Goal: Information Seeking & Learning: Find specific fact

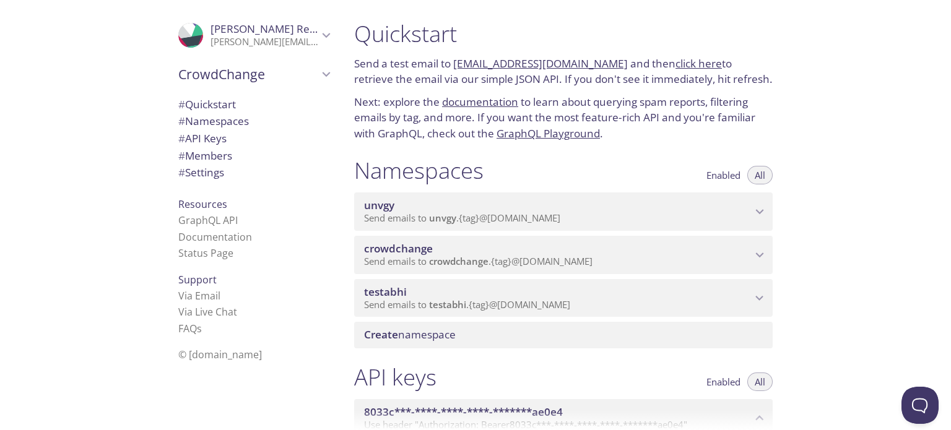
click at [560, 67] on link "[EMAIL_ADDRESS][DOMAIN_NAME]" at bounding box center [540, 63] width 175 height 14
click at [698, 64] on link "click here" at bounding box center [698, 63] width 46 height 14
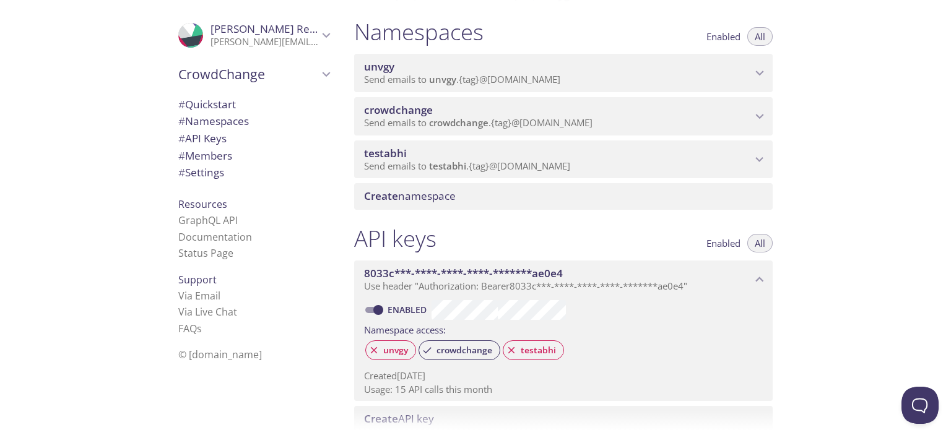
scroll to position [175, 0]
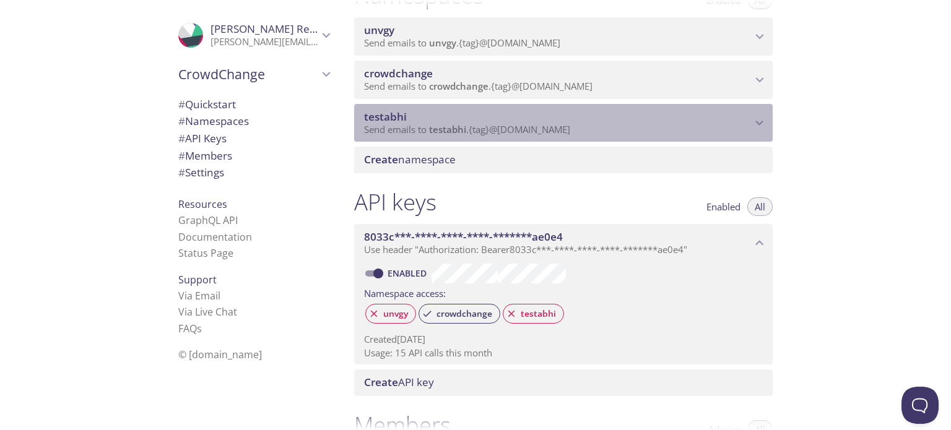
click at [521, 136] on span "Send emails to testabhi . {tag} @[DOMAIN_NAME]" at bounding box center [467, 129] width 206 height 12
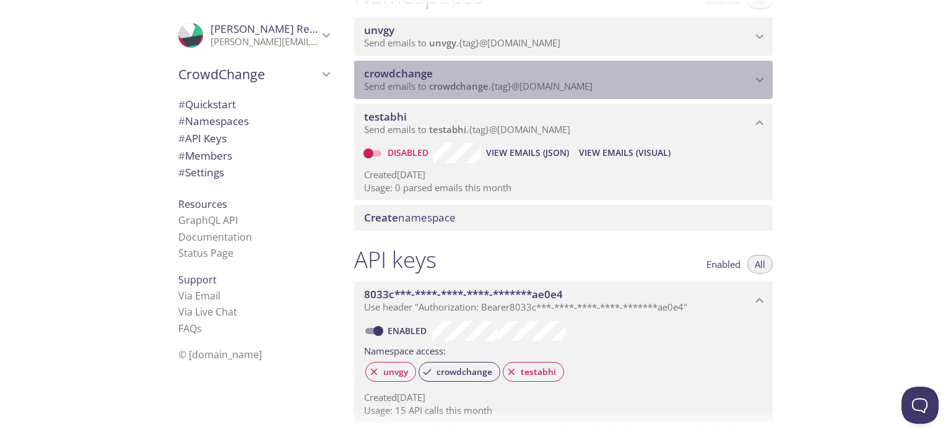
click at [565, 80] on span "crowdchange" at bounding box center [558, 74] width 388 height 14
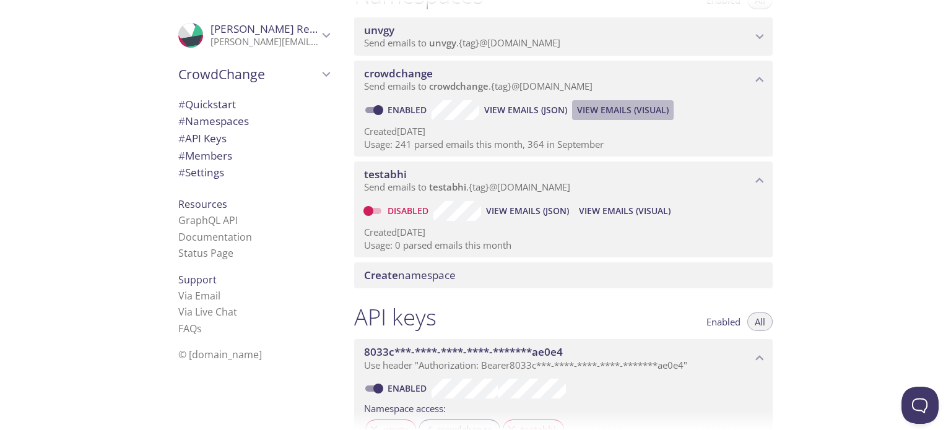
click at [602, 118] on span "View Emails (Visual)" at bounding box center [623, 110] width 92 height 15
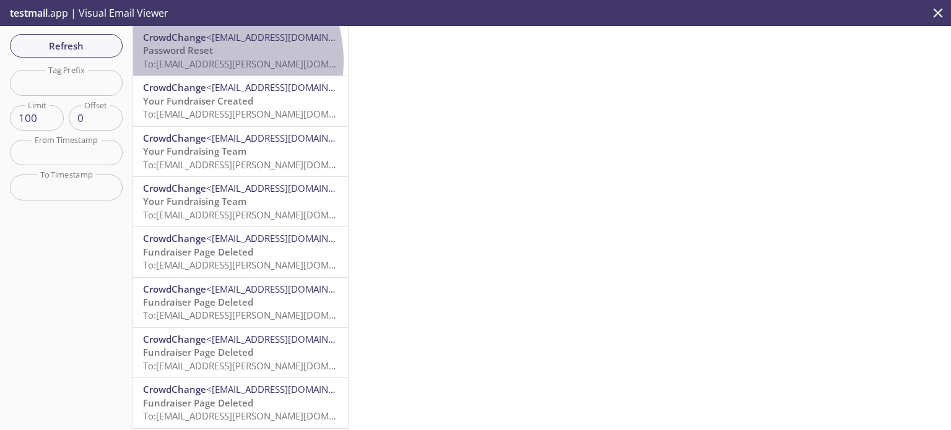
click at [201, 61] on span "To: [EMAIL_ADDRESS][PERSON_NAME][DOMAIN_NAME]" at bounding box center [259, 64] width 233 height 12
